Goal: Transaction & Acquisition: Purchase product/service

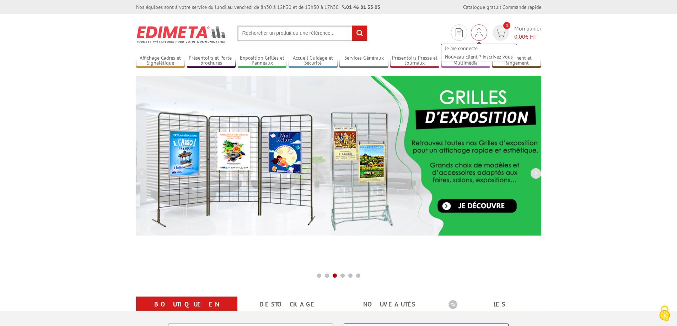
click at [481, 36] on img at bounding box center [479, 32] width 8 height 9
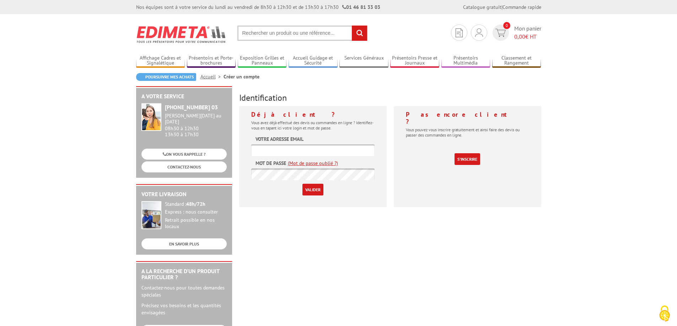
click at [341, 149] on input "text" at bounding box center [312, 151] width 123 height 12
type input "Najete.Kribi@ac-dijon.fr"
click at [302, 184] on input "Valider" at bounding box center [312, 190] width 21 height 12
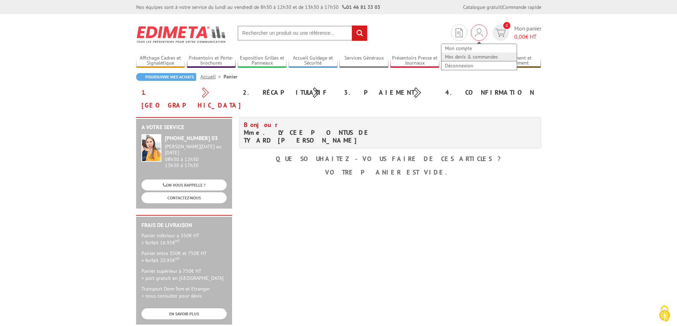
click at [479, 58] on link "Mes devis & commandes" at bounding box center [478, 57] width 75 height 9
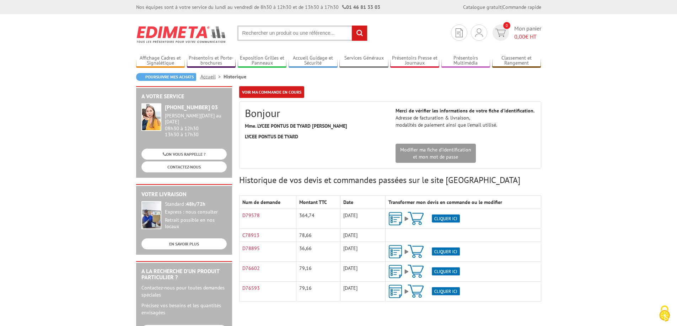
click at [417, 219] on img at bounding box center [423, 219] width 71 height 14
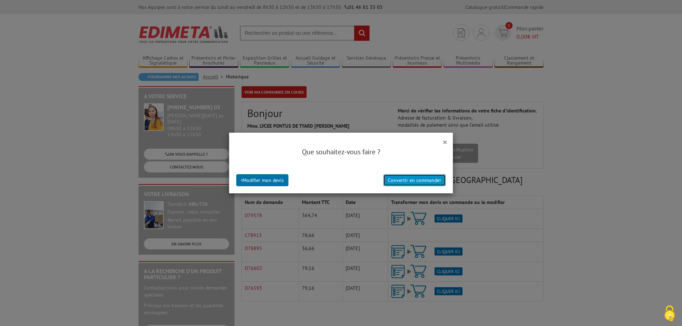
click at [419, 181] on button "Convertir en commande" at bounding box center [414, 180] width 63 height 12
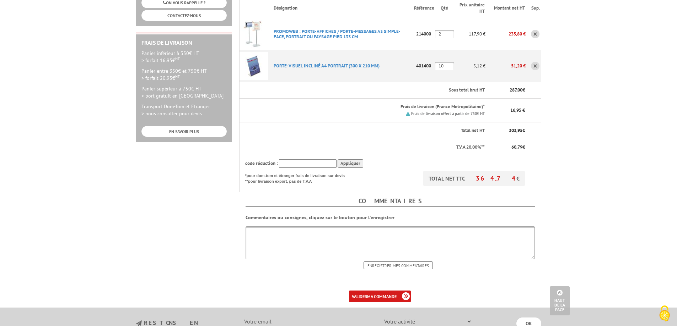
scroll to position [249, 0]
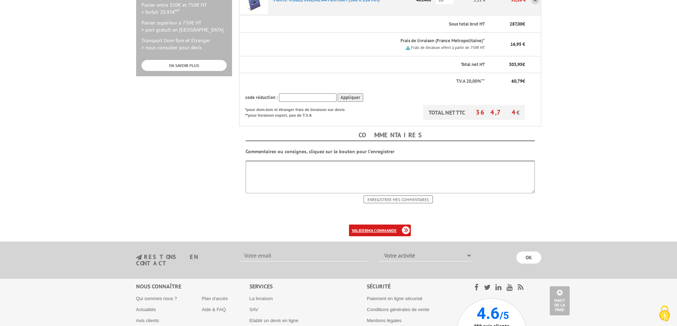
click at [391, 228] on b "ma commande" at bounding box center [381, 230] width 29 height 5
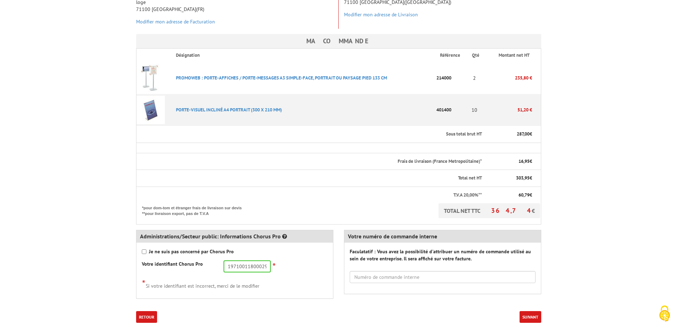
scroll to position [178, 0]
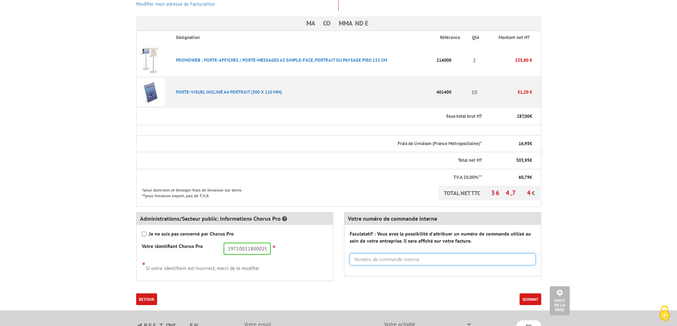
click at [431, 254] on input "text" at bounding box center [443, 260] width 186 height 12
type input "e"
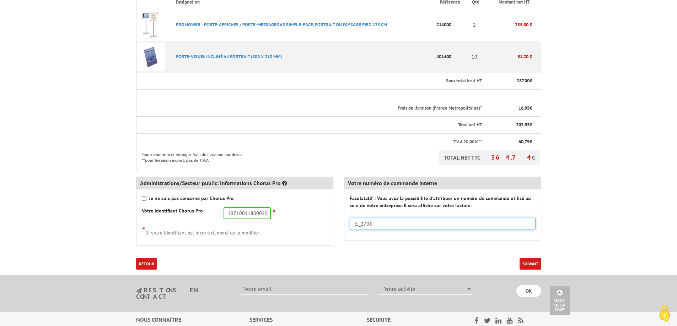
type input "EJ_2708"
click at [526, 258] on button "Suivant" at bounding box center [530, 264] width 22 height 12
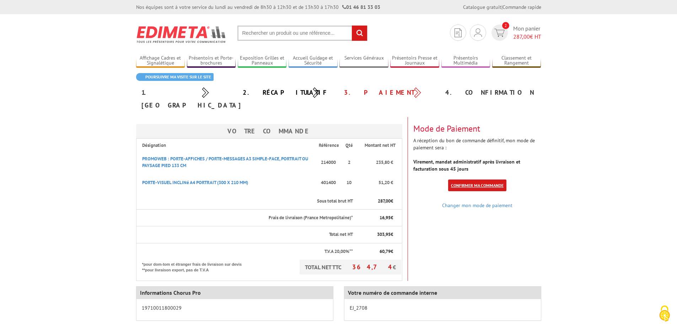
click at [491, 180] on link "Confirmer ma commande" at bounding box center [477, 186] width 58 height 12
